Goal: Task Accomplishment & Management: Manage account settings

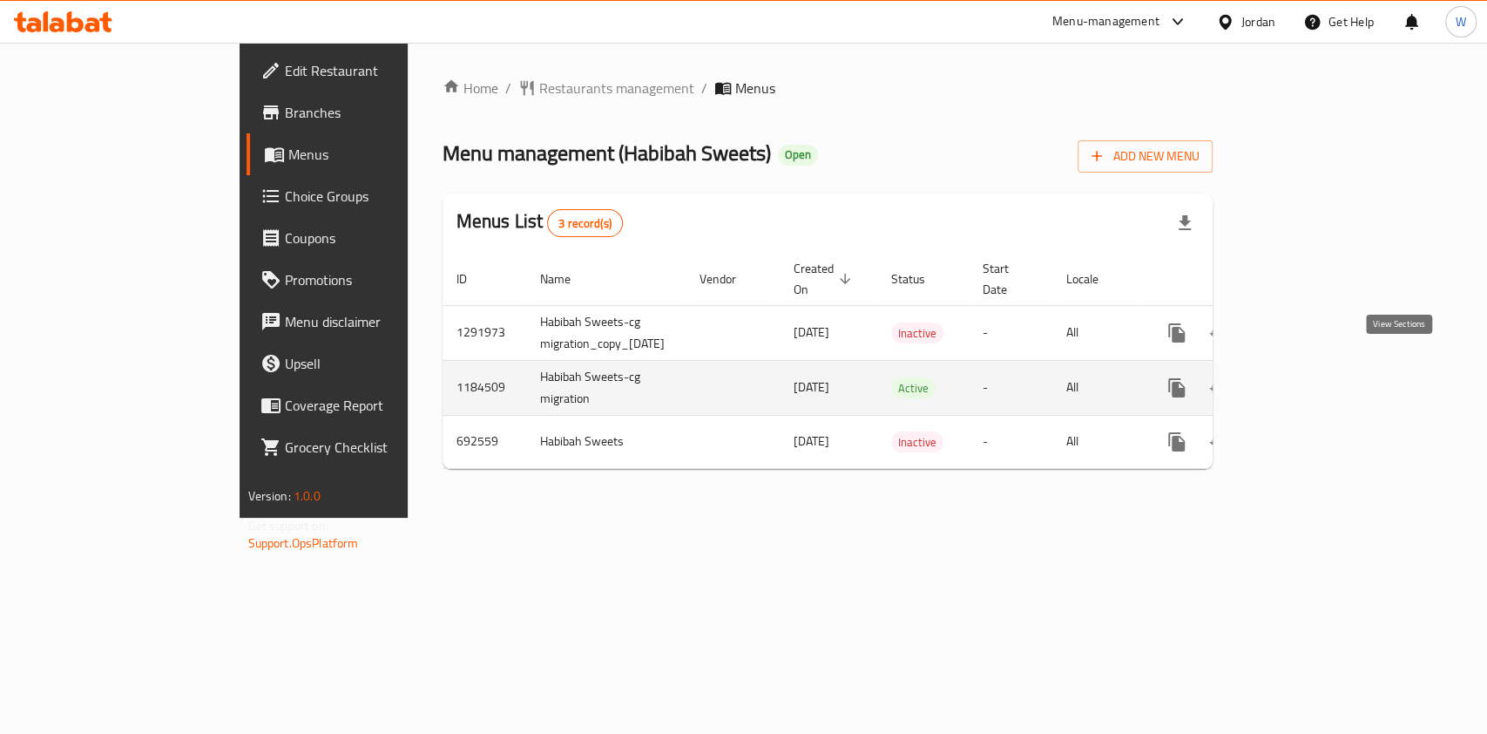
click at [1313, 377] on icon "enhanced table" at bounding box center [1302, 387] width 21 height 21
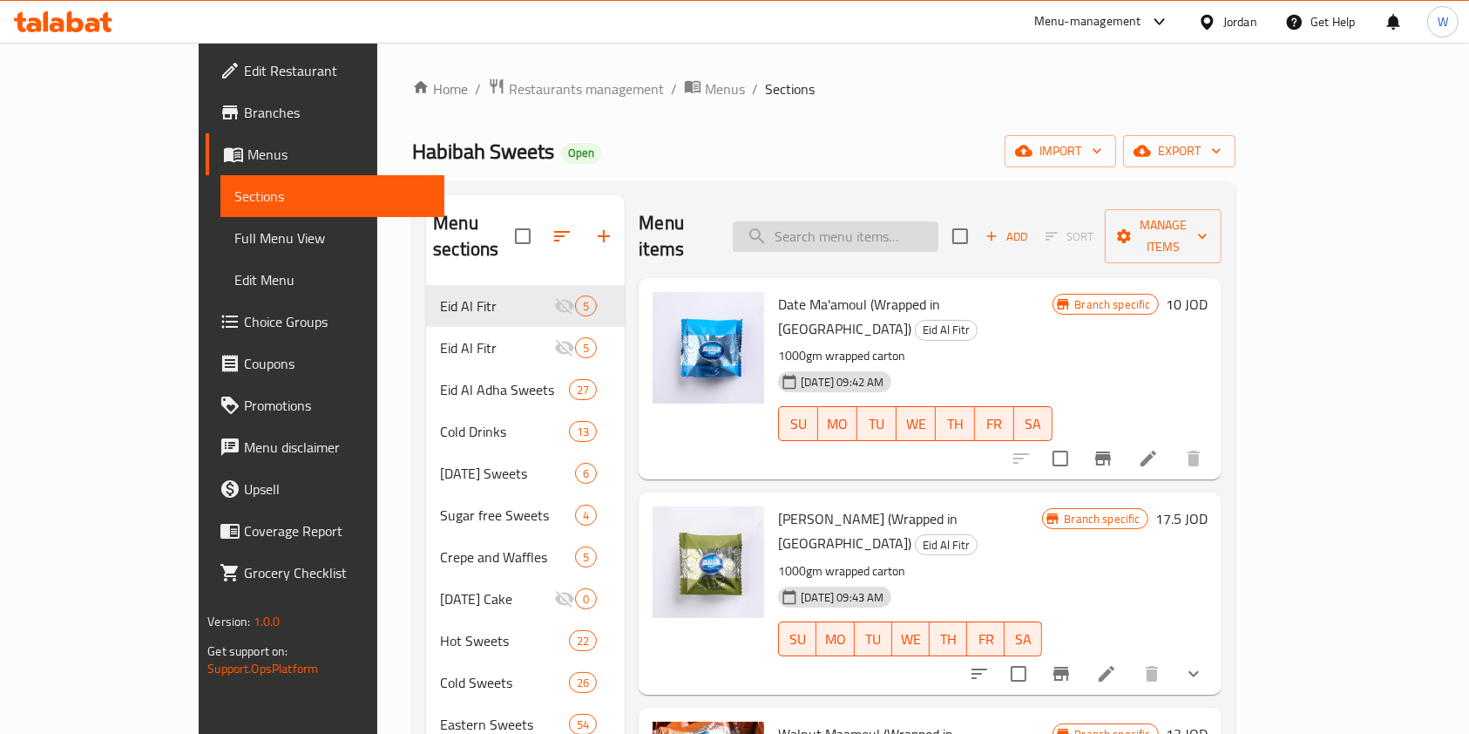
drag, startPoint x: 918, startPoint y: 239, endPoint x: 912, endPoint y: 232, distance: 9.3
click at [917, 238] on input "search" at bounding box center [836, 236] width 206 height 30
click at [911, 230] on input "search" at bounding box center [836, 236] width 206 height 30
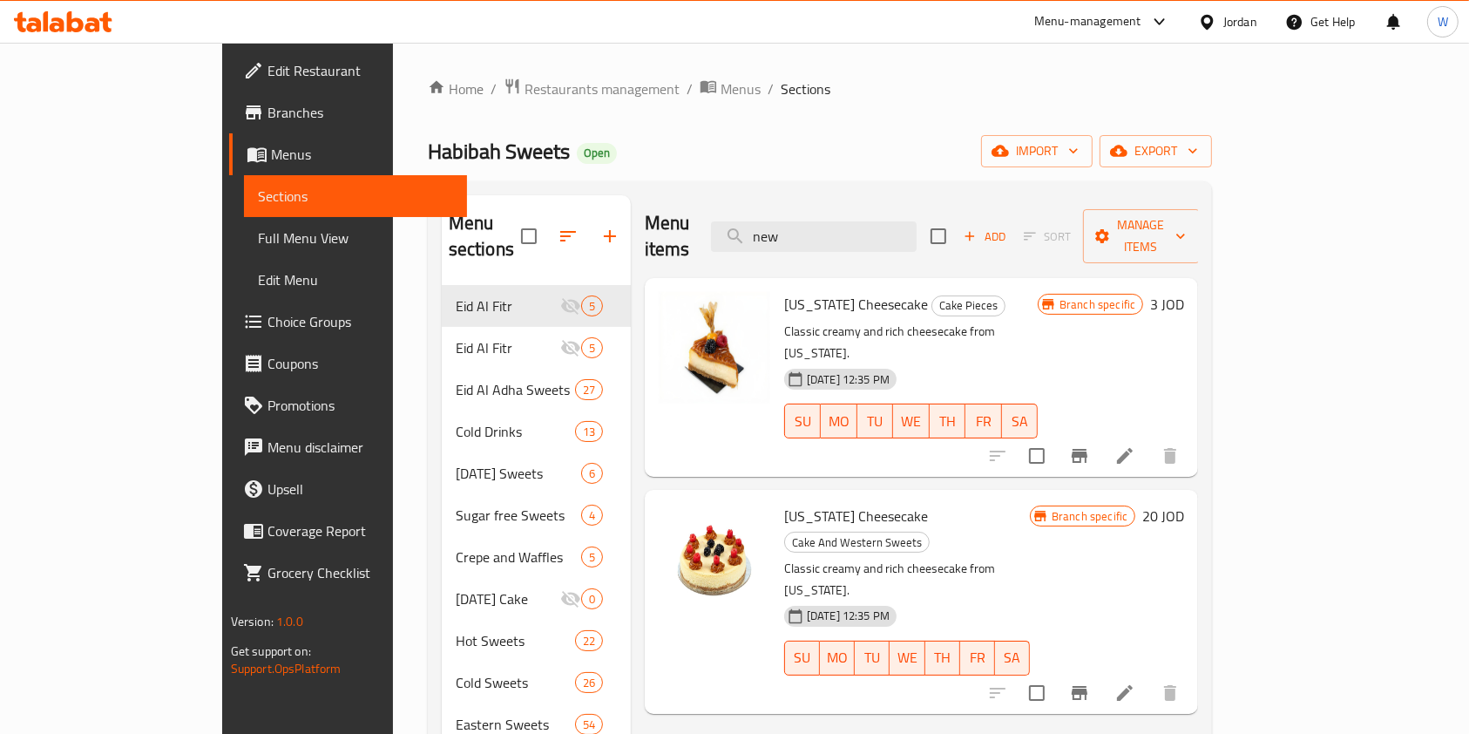
type input "new"
click at [673, 517] on icon "upload picture" at bounding box center [683, 527] width 21 height 21
click at [524, 92] on span "Restaurants management" at bounding box center [601, 88] width 155 height 21
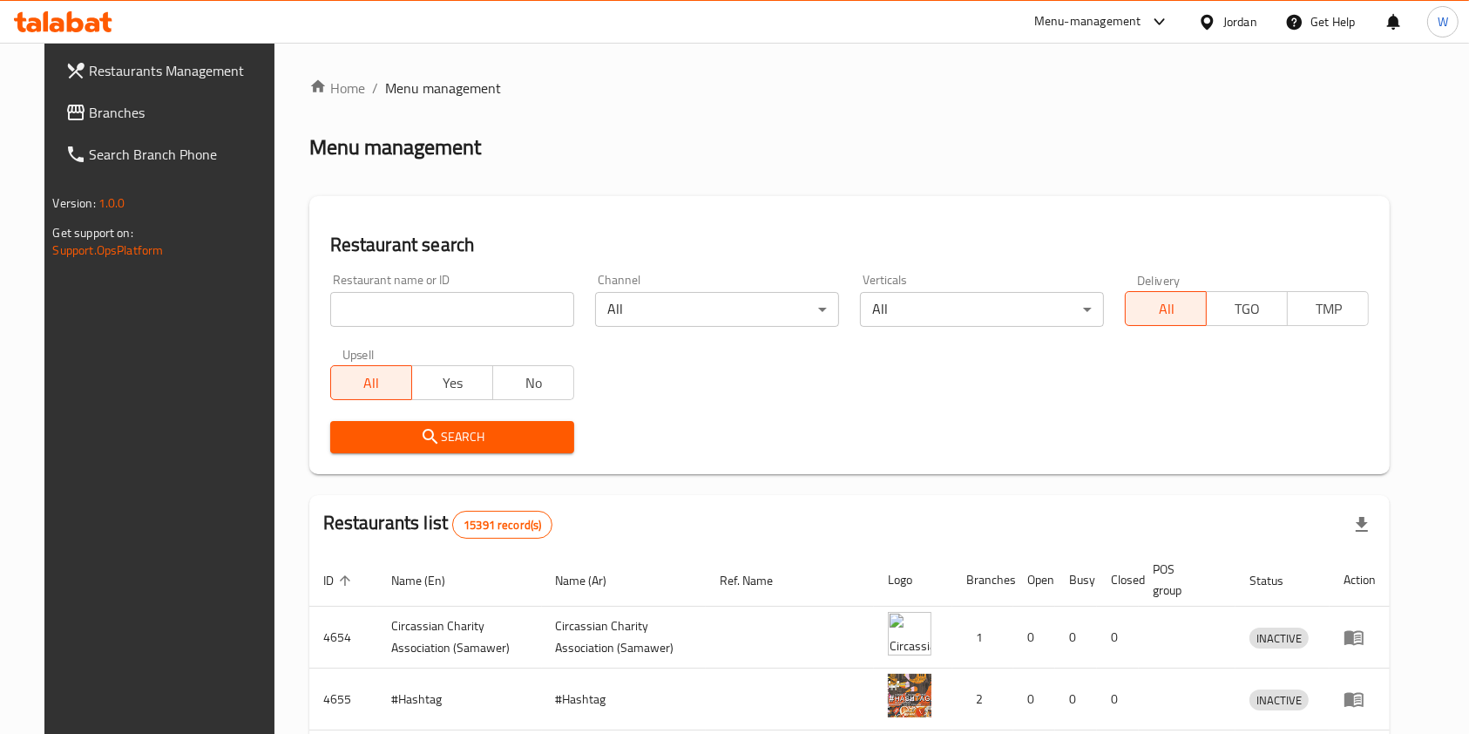
click at [441, 302] on input "search" at bounding box center [452, 309] width 244 height 35
type input "alkaram"
click button "Search" at bounding box center [452, 437] width 244 height 32
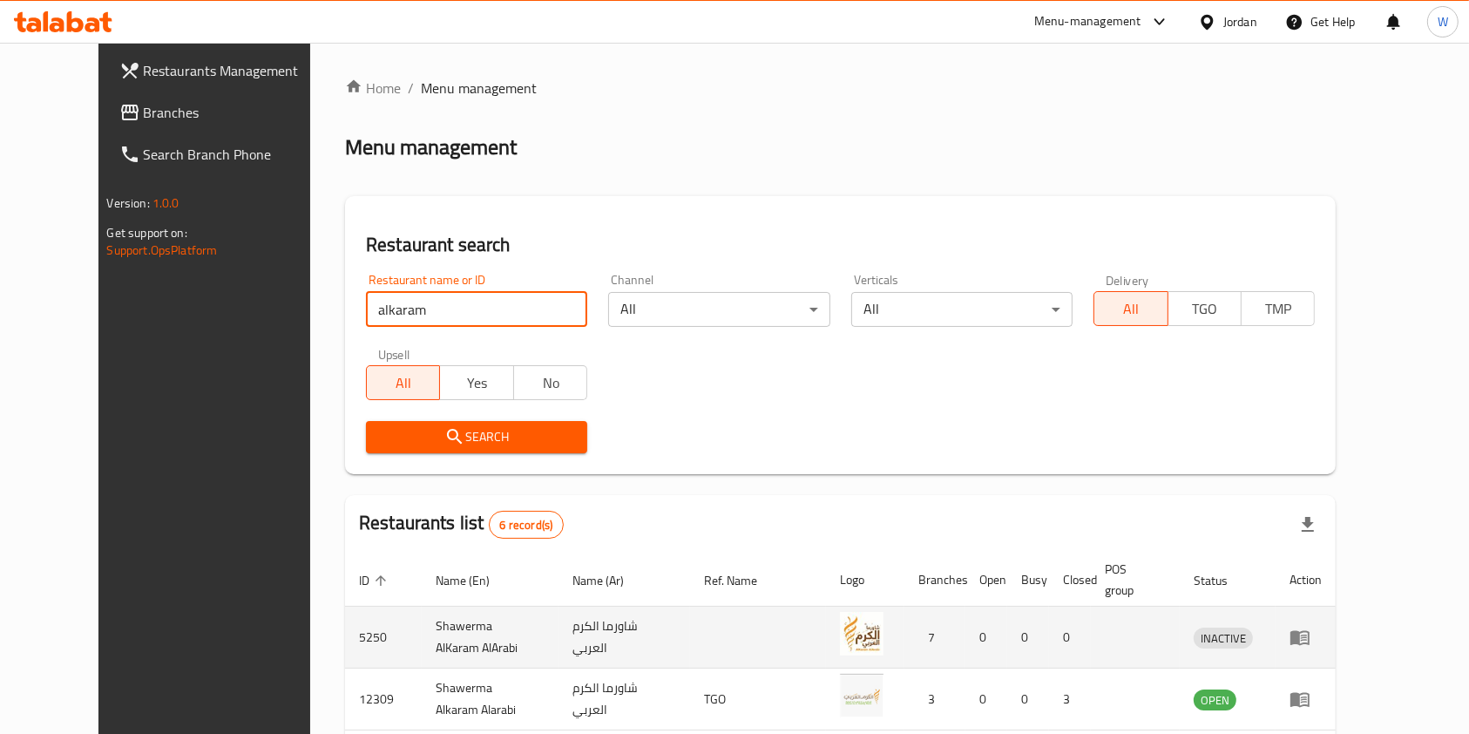
scroll to position [314, 0]
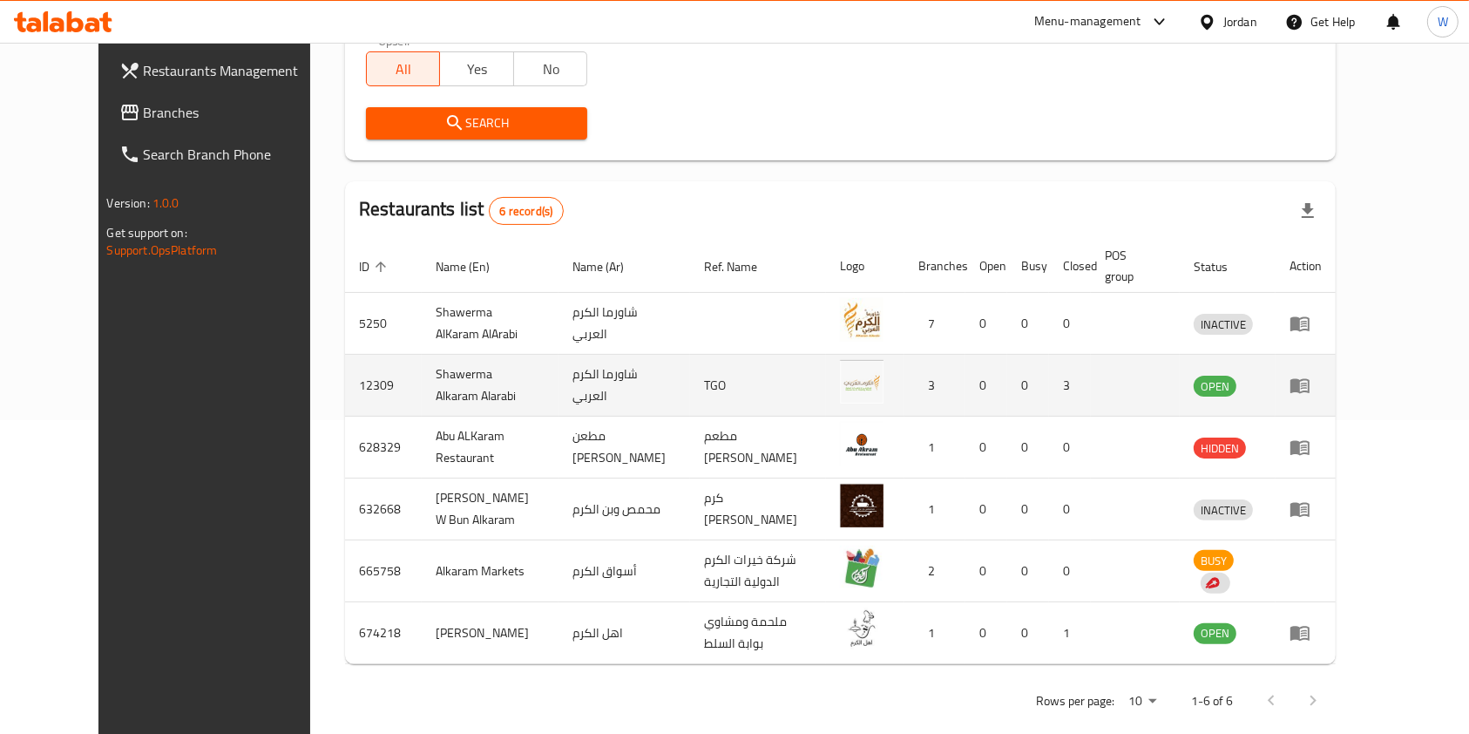
click at [345, 358] on td "12309" at bounding box center [383, 386] width 77 height 62
copy td "12309"
click at [1309, 379] on icon "enhanced table" at bounding box center [1299, 386] width 19 height 15
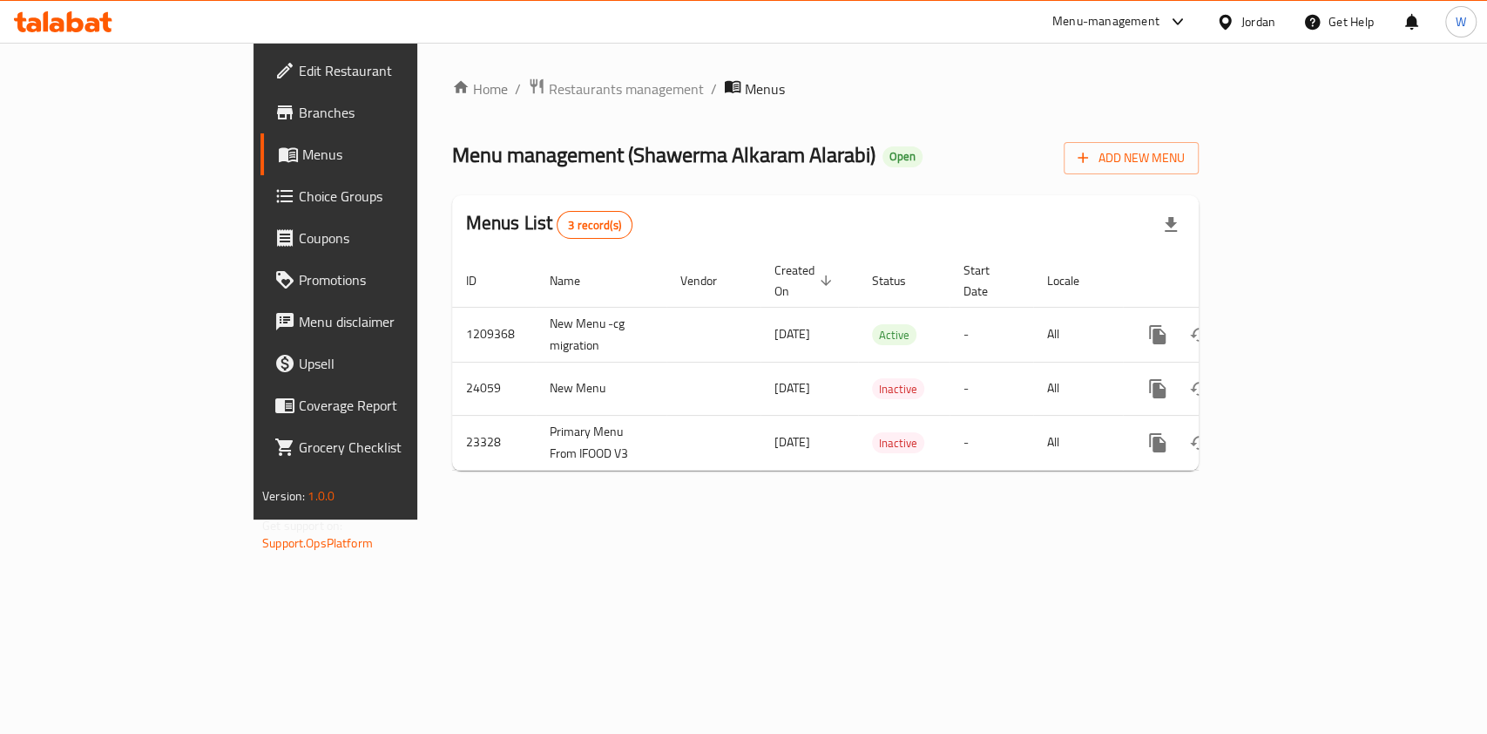
click at [260, 100] on link "Branches" at bounding box center [380, 112] width 241 height 42
